Goal: Transaction & Acquisition: Book appointment/travel/reservation

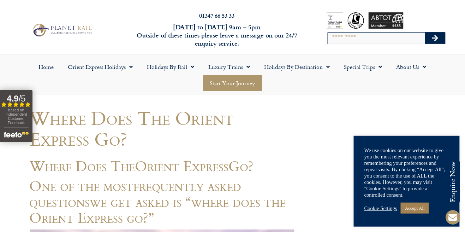
click at [239, 85] on link "Start your Journey" at bounding box center [232, 83] width 59 height 16
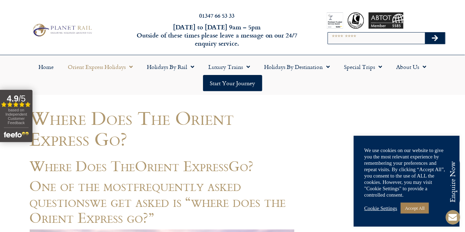
click at [114, 69] on link "Orient Express Holidays" at bounding box center [100, 67] width 79 height 16
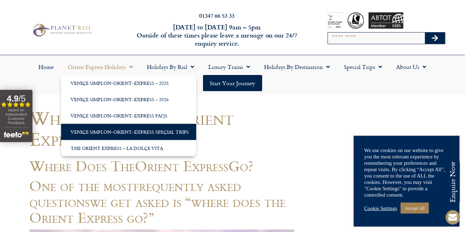
click at [165, 134] on link "Venice Simplon-Orient-Express Special Trips" at bounding box center [128, 132] width 135 height 16
